Goal: Communication & Community: Answer question/provide support

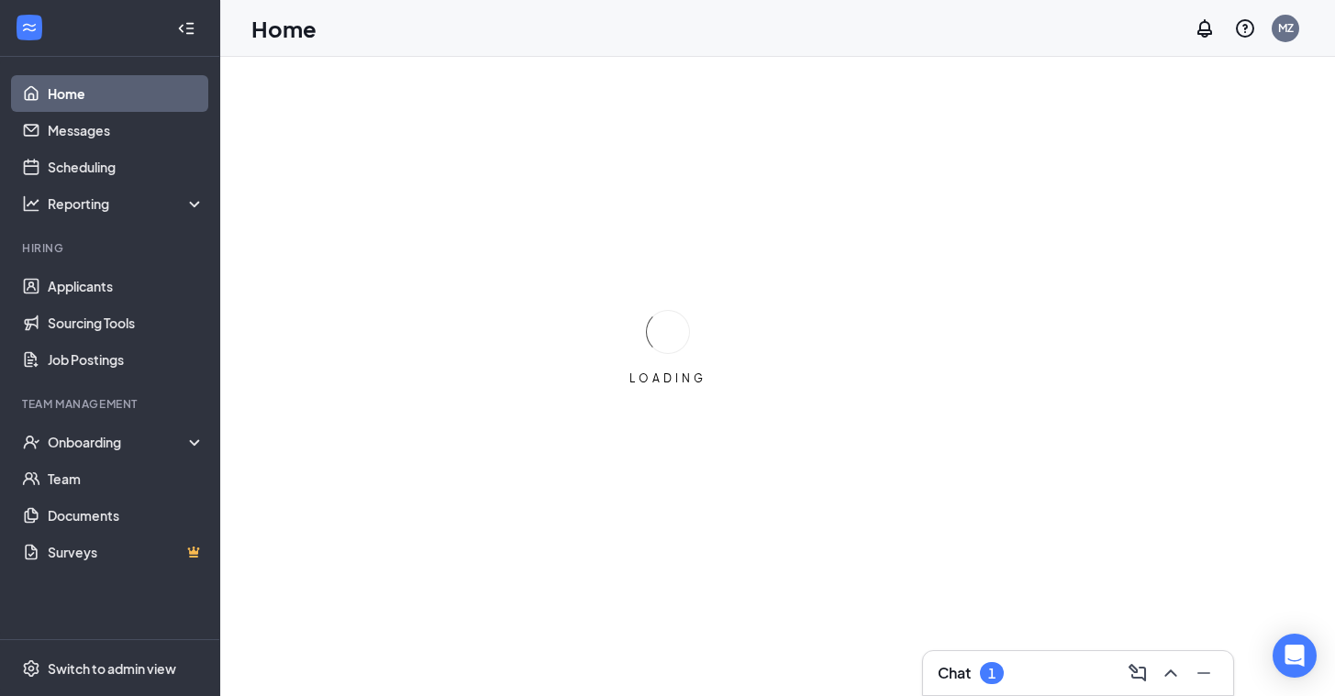
click at [1022, 684] on div "Chat 1" at bounding box center [1078, 673] width 281 height 29
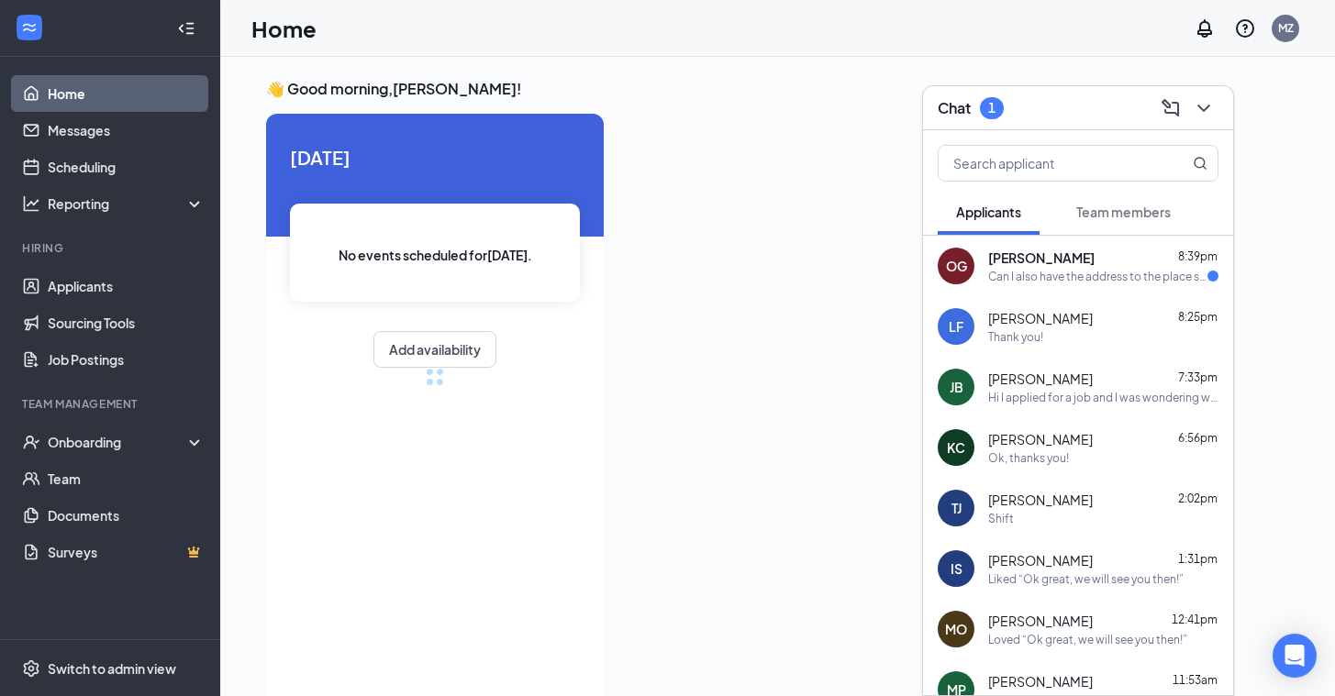
click at [1041, 297] on div "[PERSON_NAME][GEOGRAPHIC_DATA] 8:25pm Thank you!" at bounding box center [1078, 326] width 310 height 61
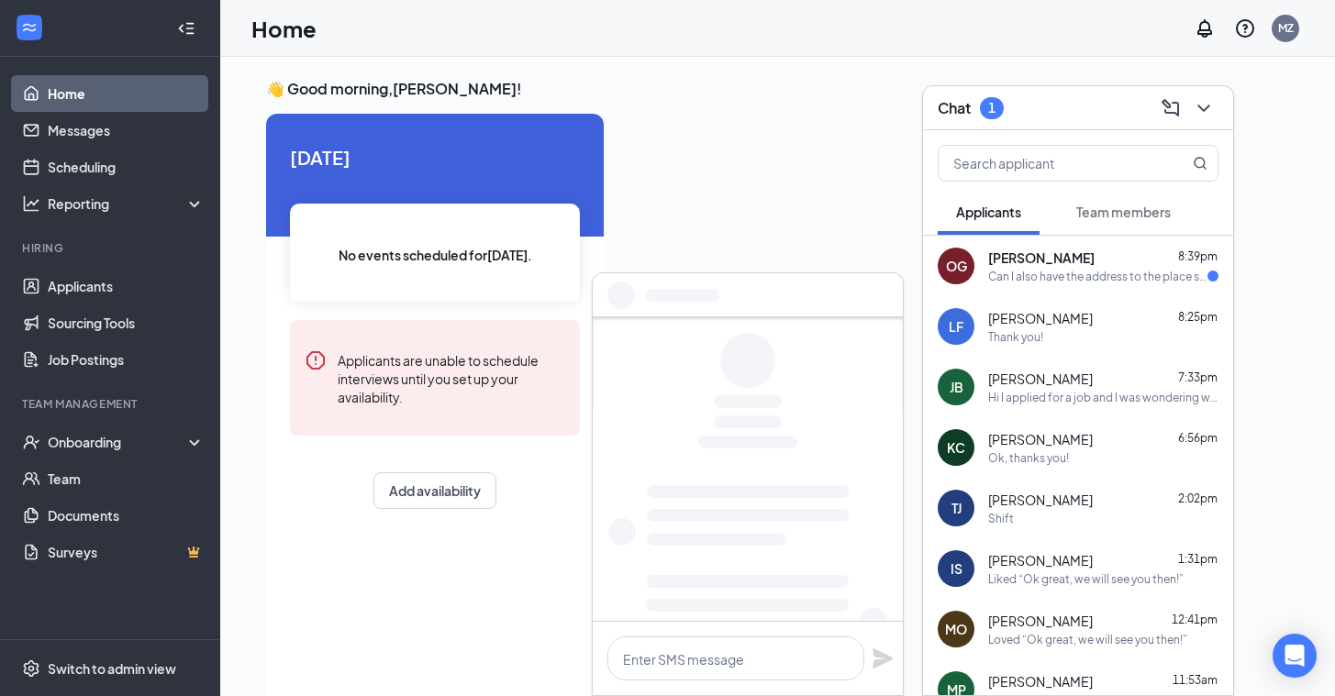
click at [1022, 280] on div "Can I also have the address to the place so I can go" at bounding box center [1097, 277] width 219 height 16
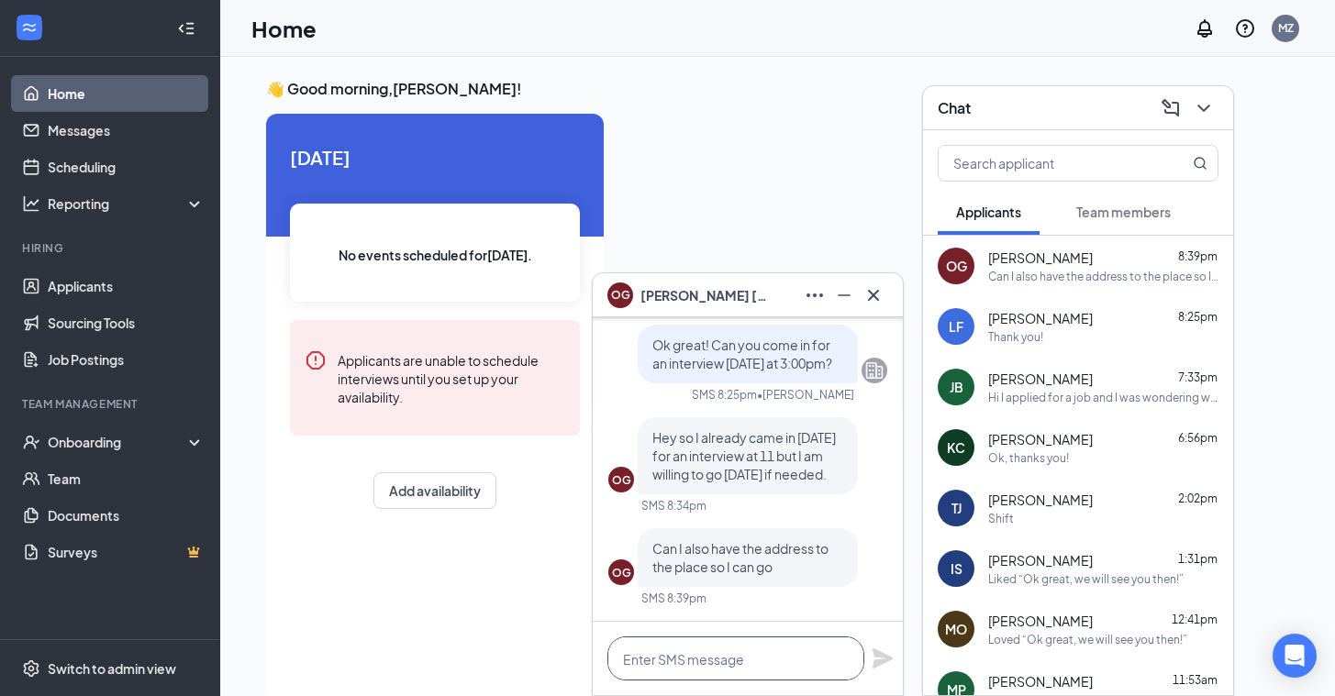
click at [662, 678] on textarea at bounding box center [735, 659] width 257 height 44
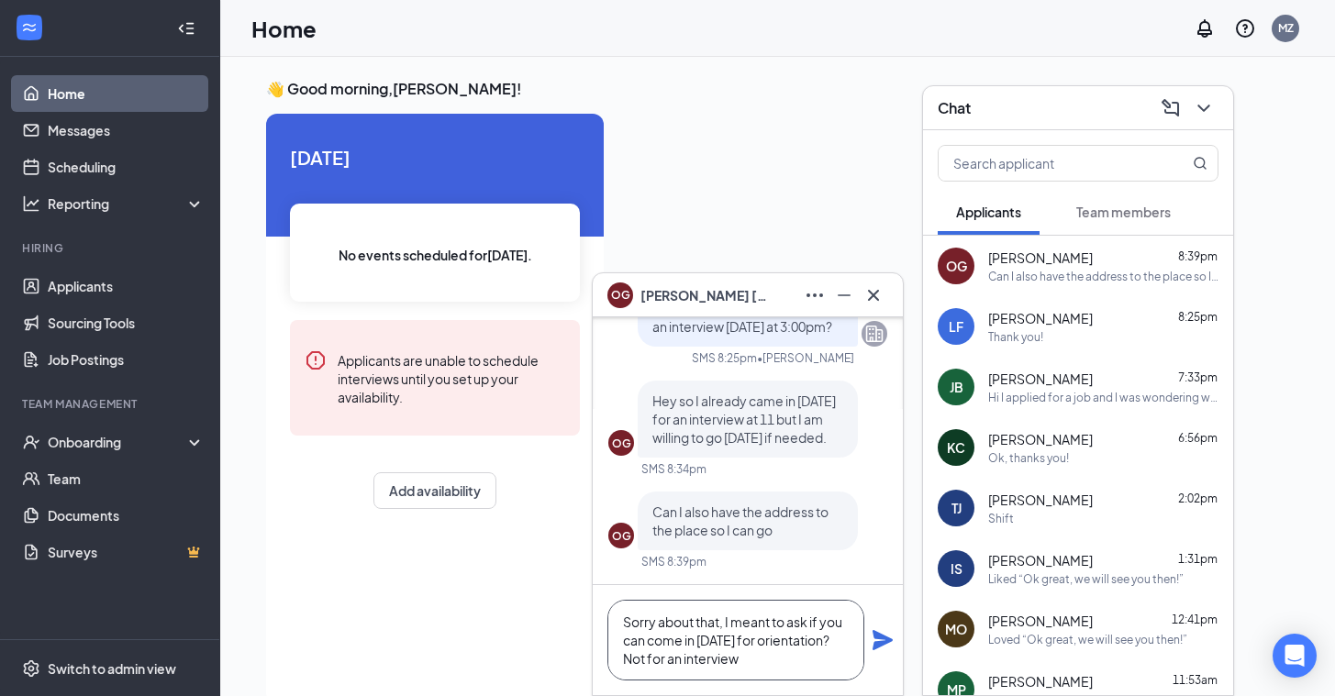
type textarea "Sorry about that, I meant to ask if you can come in [DATE] for orientation? Not…"
click at [881, 644] on icon "Plane" at bounding box center [882, 640] width 20 height 20
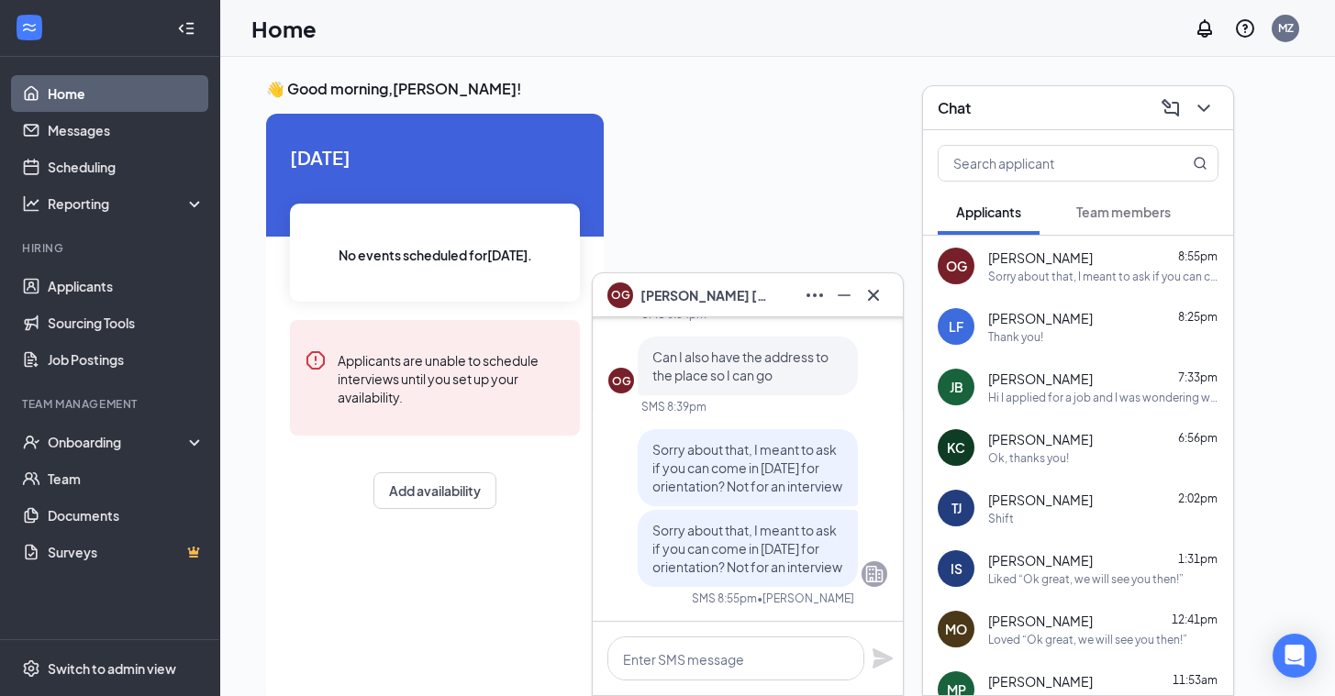
scroll to position [0, 0]
click at [877, 296] on icon "Cross" at bounding box center [873, 295] width 22 height 22
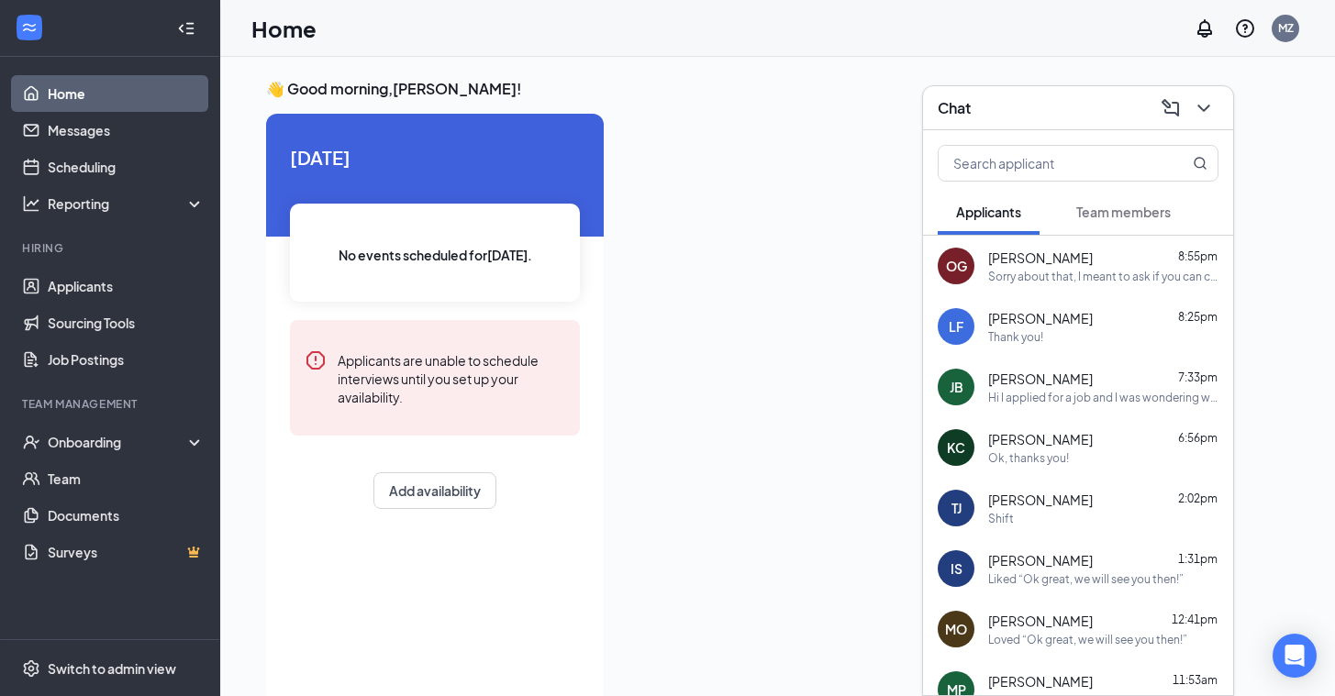
click at [1082, 282] on div "Sorry about that, I meant to ask if you can come in [DATE] for orientation? Not…" at bounding box center [1103, 277] width 230 height 16
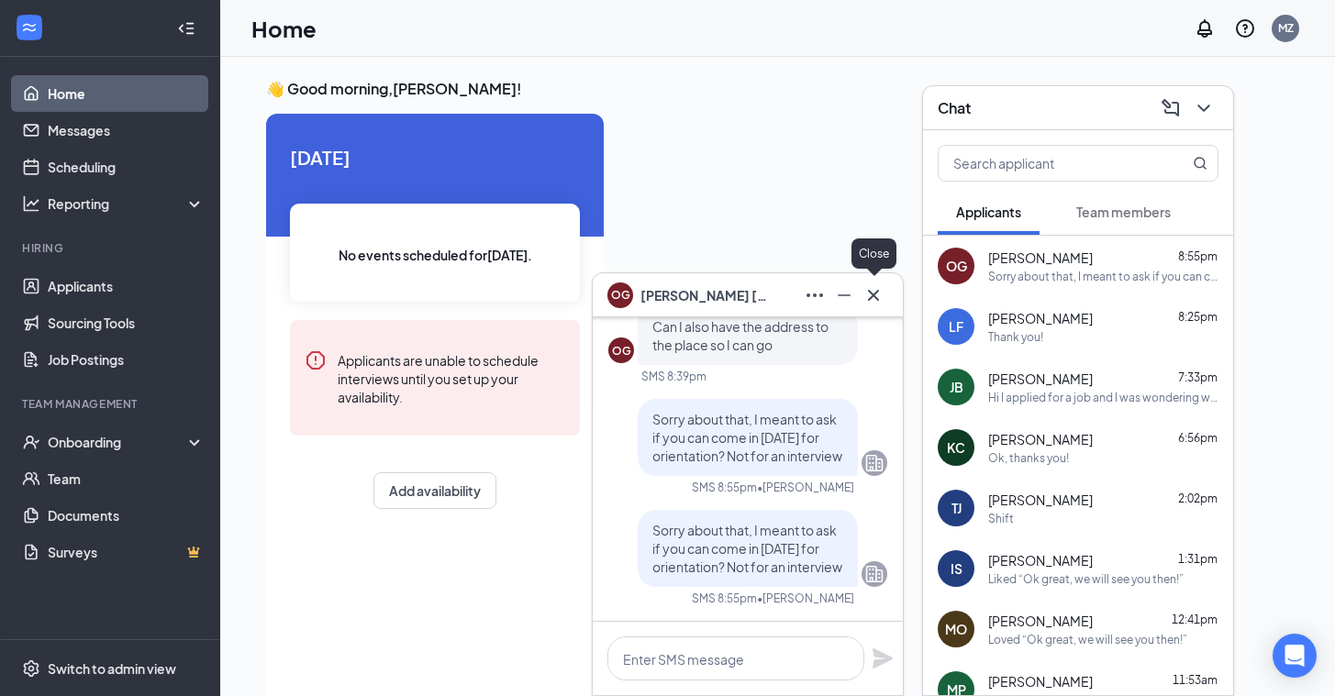
click at [880, 290] on icon "Cross" at bounding box center [873, 295] width 22 height 22
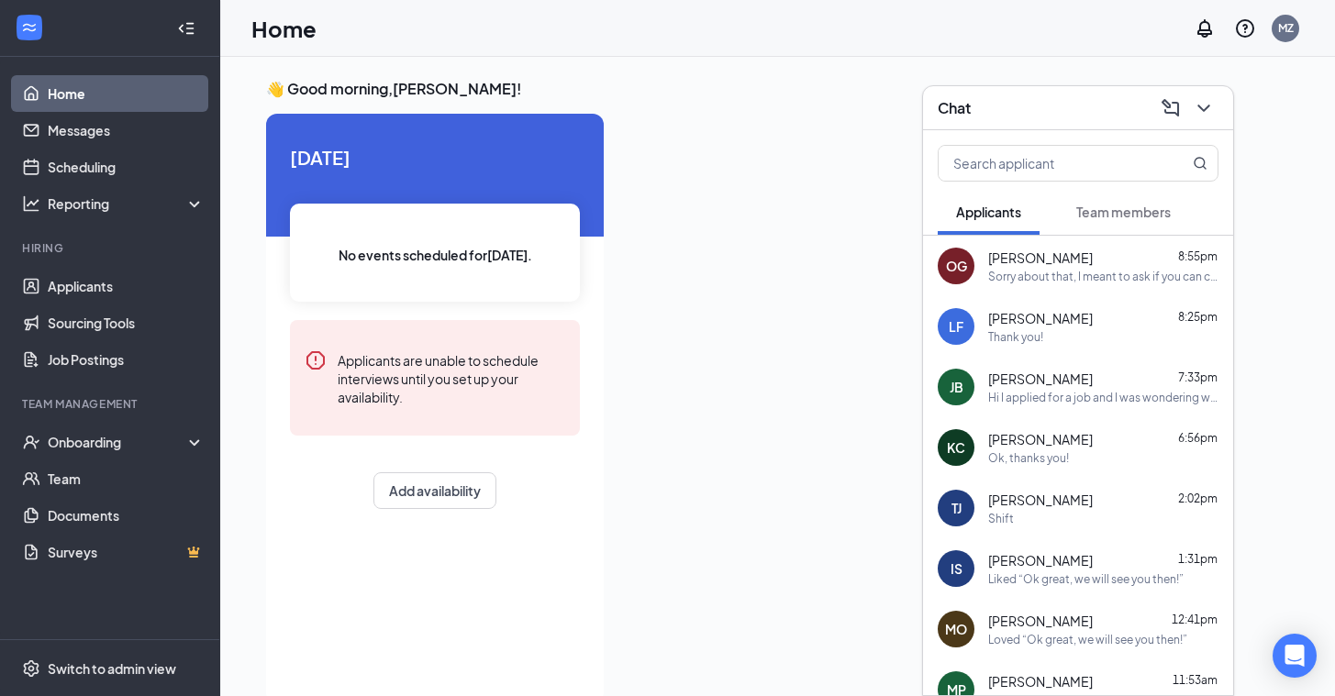
click at [1005, 280] on div "Sorry about that, I meant to ask if you can come in [DATE] for orientation? Not…" at bounding box center [1103, 277] width 230 height 16
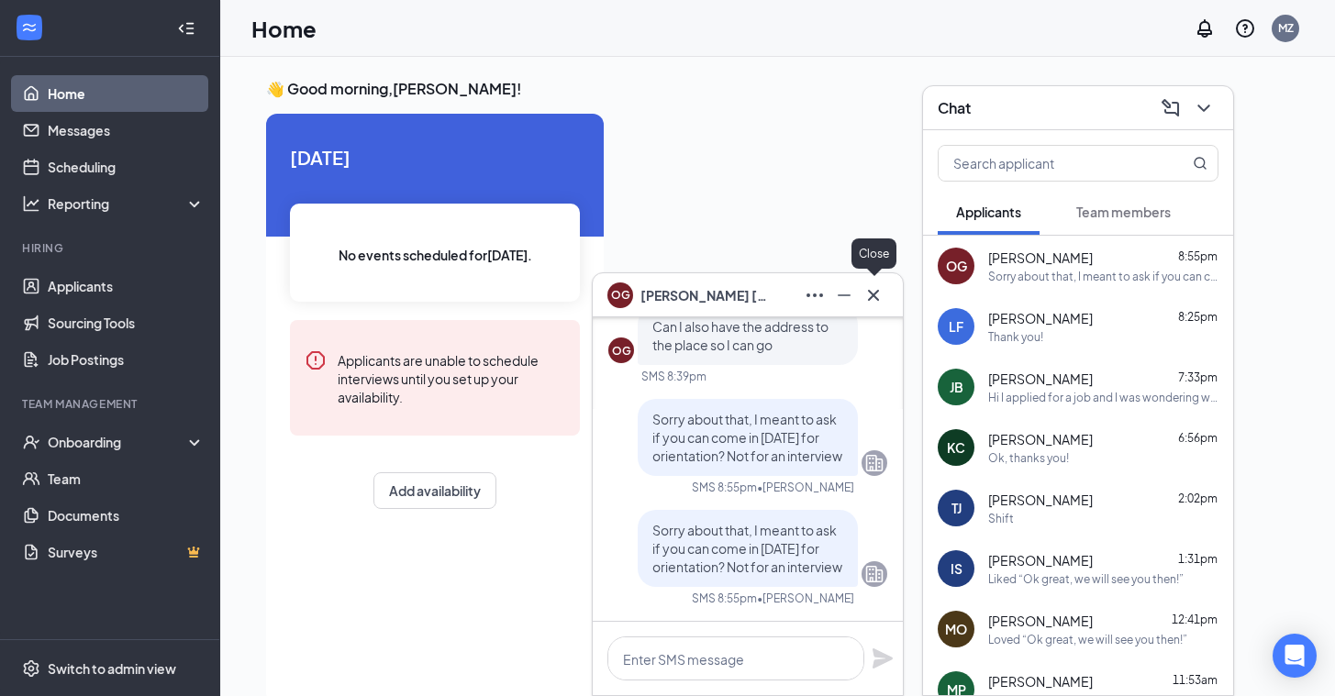
click at [872, 306] on icon "Cross" at bounding box center [873, 295] width 22 height 22
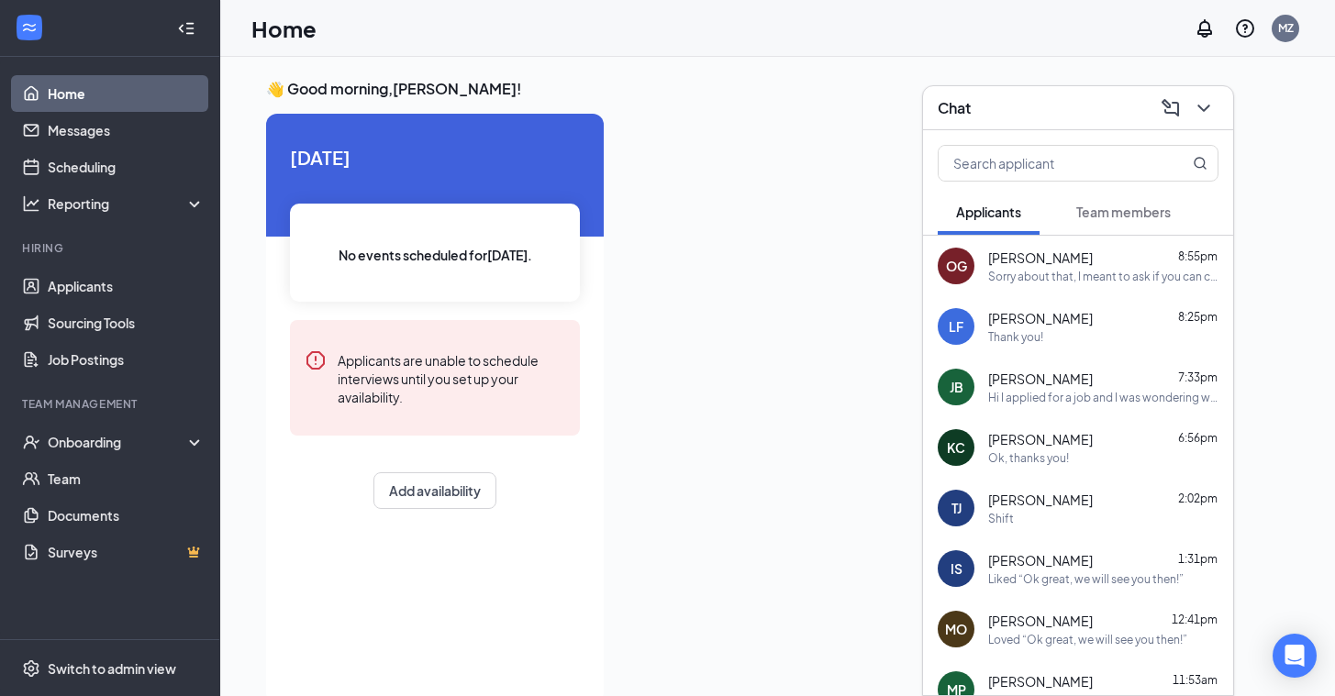
click at [1205, 111] on icon "ChevronDown" at bounding box center [1204, 108] width 22 height 22
